Goal: Information Seeking & Learning: Learn about a topic

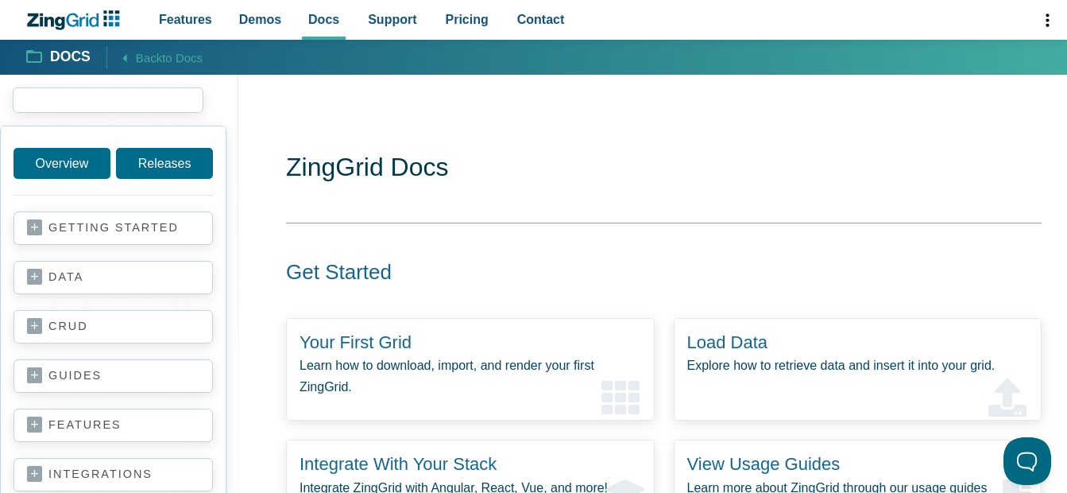
click at [68, 103] on input "search input" at bounding box center [108, 99] width 191 height 25
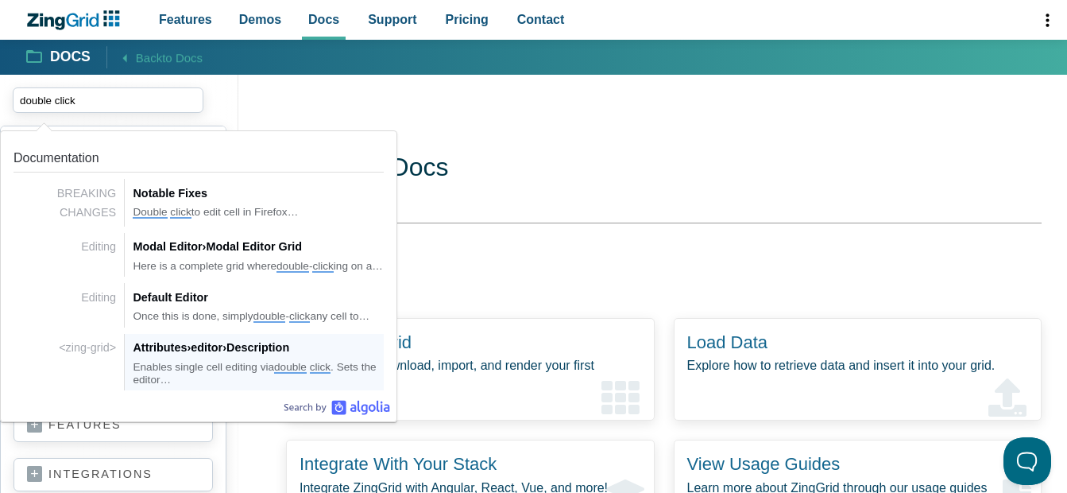
click at [230, 357] on div "Attributes › editor › Description" at bounding box center [258, 347] width 251 height 19
type input "double click"
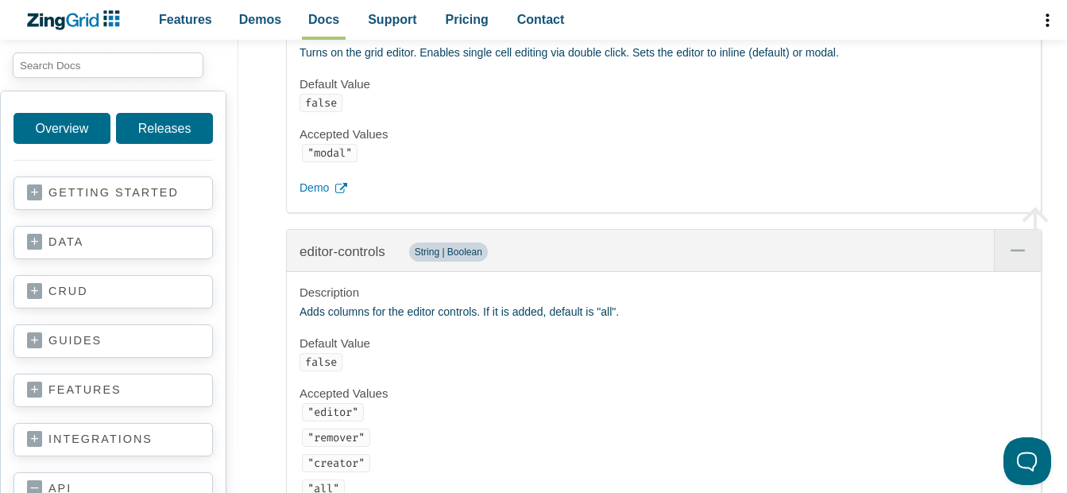
scroll to position [1486, 0]
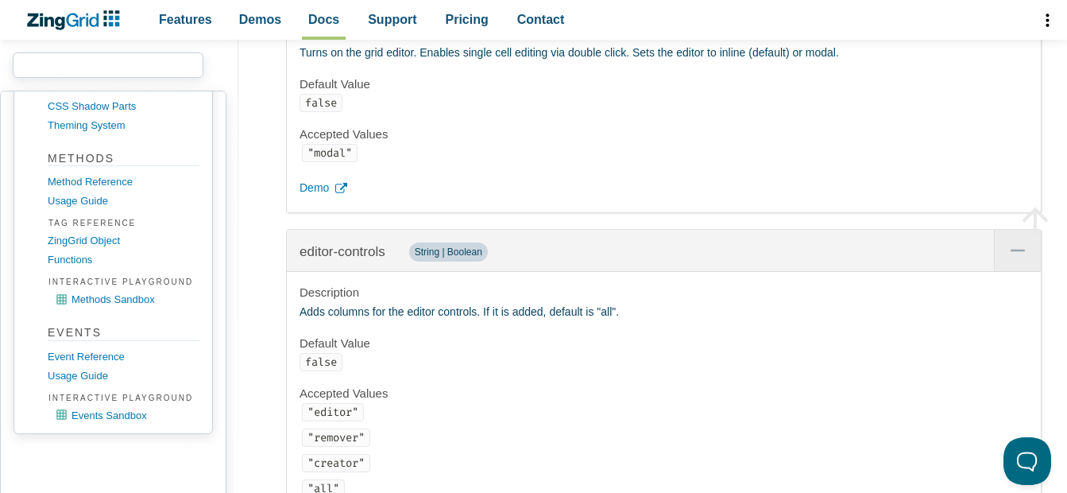
click at [94, 56] on input "search input" at bounding box center [108, 64] width 191 height 25
click at [39, 67] on input "grid" at bounding box center [108, 64] width 191 height 25
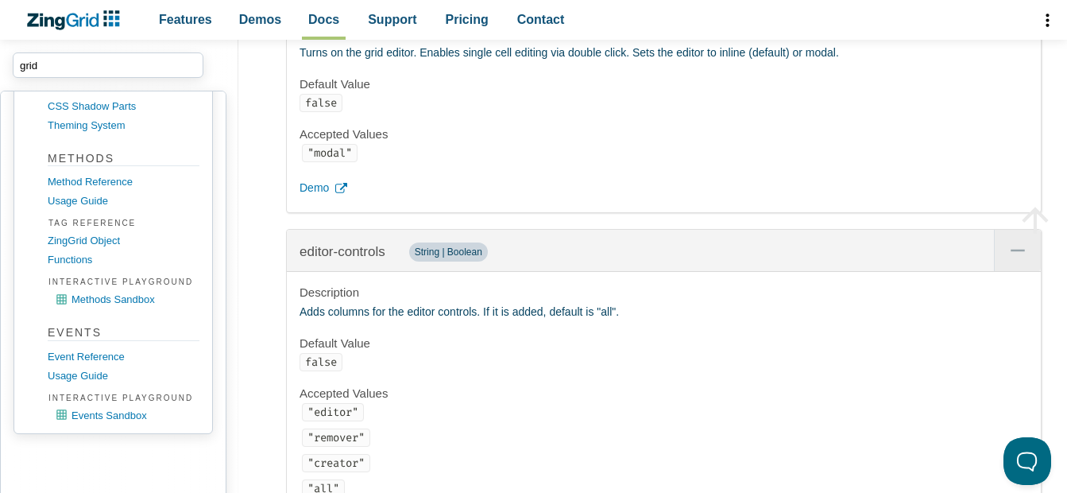
paste input "record:dblclick"
type input "record:dblclick"
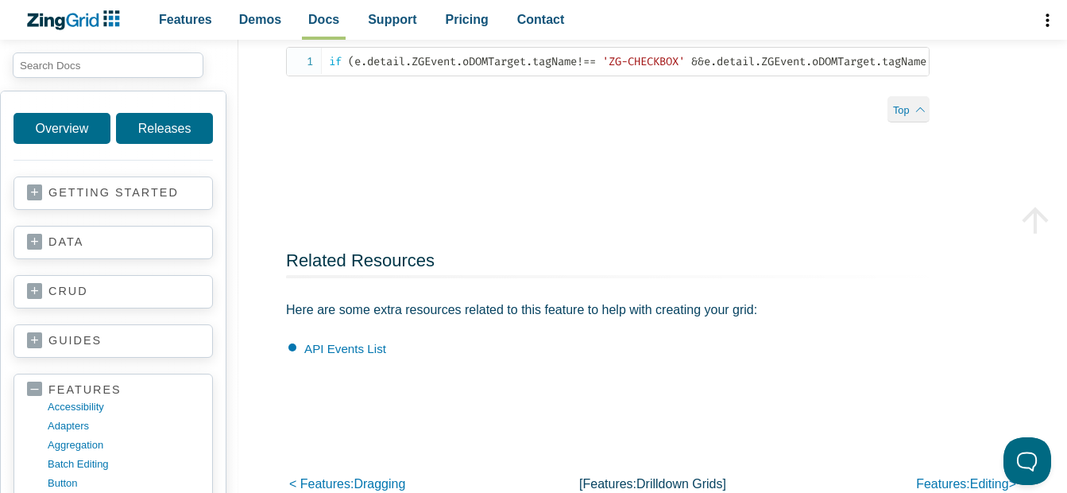
scroll to position [1768, 0]
